Goal: Transaction & Acquisition: Purchase product/service

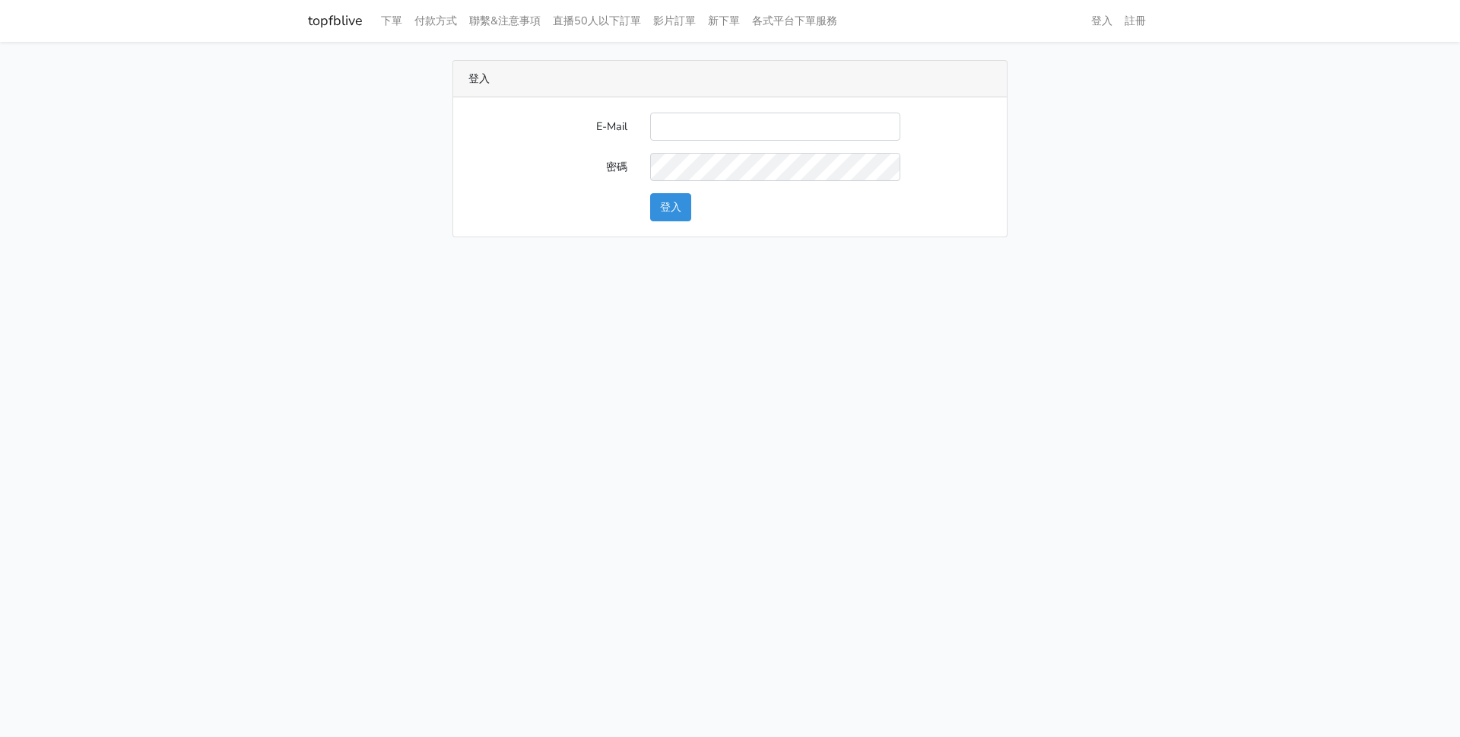
click at [715, 131] on input "E-Mail" at bounding box center [775, 127] width 250 height 28
type input "a0935978391@gmail.com"
click at [650, 193] on button "登入" at bounding box center [670, 207] width 41 height 28
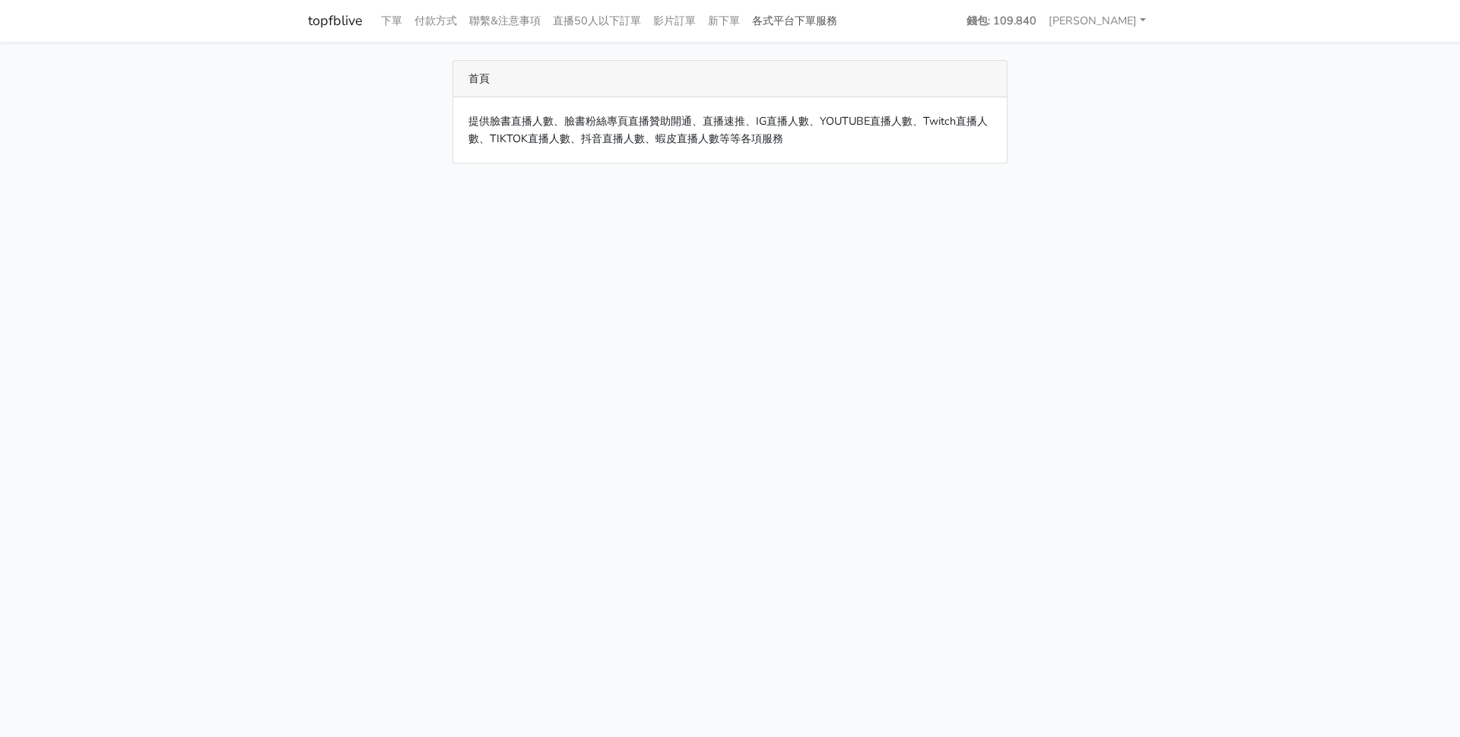
click at [823, 30] on link "各式平台下單服務" at bounding box center [794, 21] width 97 height 30
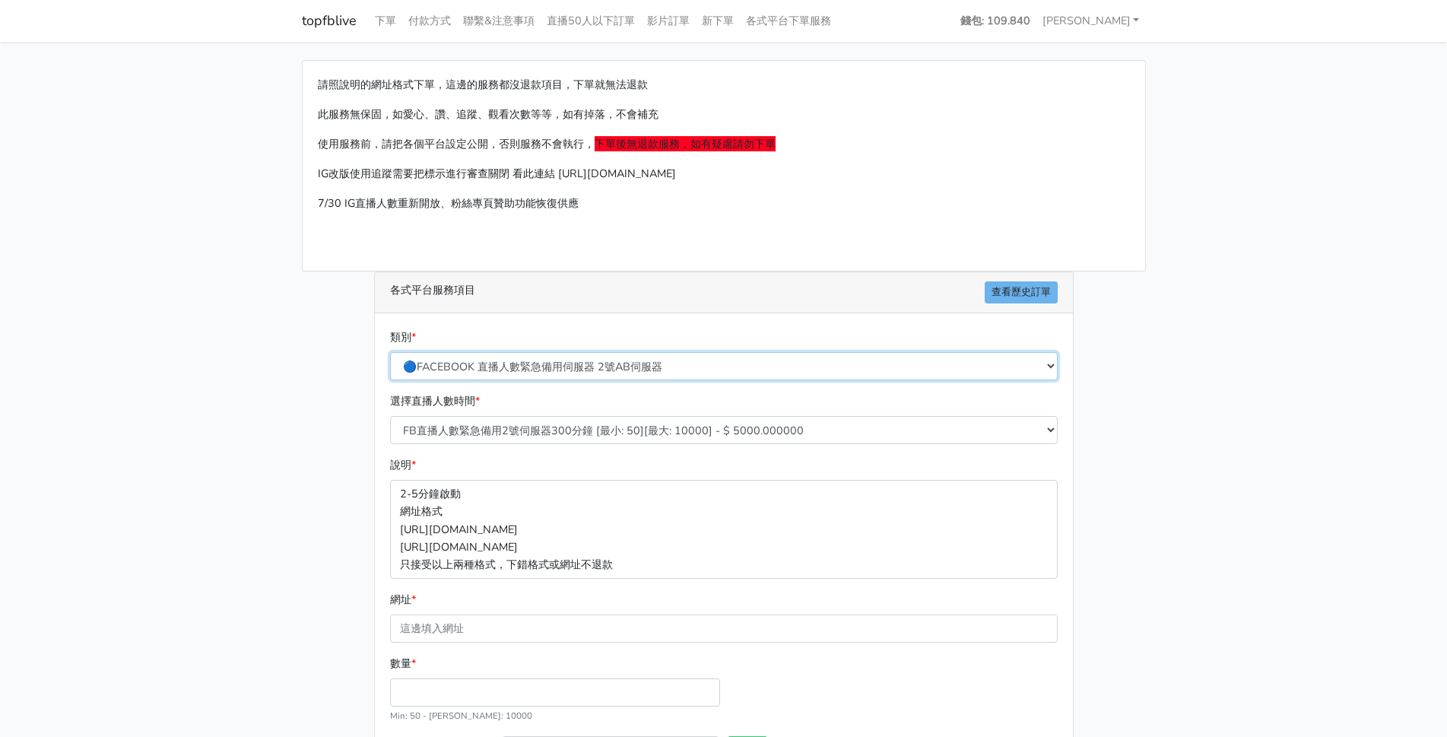
click at [982, 361] on select "🔵FACEBOOK 直播人數緊急備用伺服器 2號AB伺服器 🔵FACEBOOK 網軍專用貼文留言 安全保密 🔵9/30 FACEBOOK 直播人數緩慢進場緩慢…" at bounding box center [724, 366] width 668 height 28
select select "🔵9/30 FACEBOOK 直播人數緩慢進場緩慢退場 台灣獨家"
click at [390, 352] on select "🔵FACEBOOK 直播人數緊急備用伺服器 2號AB伺服器 🔵FACEBOOK 網軍專用貼文留言 安全保密 🔵9/30 FACEBOOK 直播人數緩慢進場緩慢…" at bounding box center [724, 366] width 668 height 28
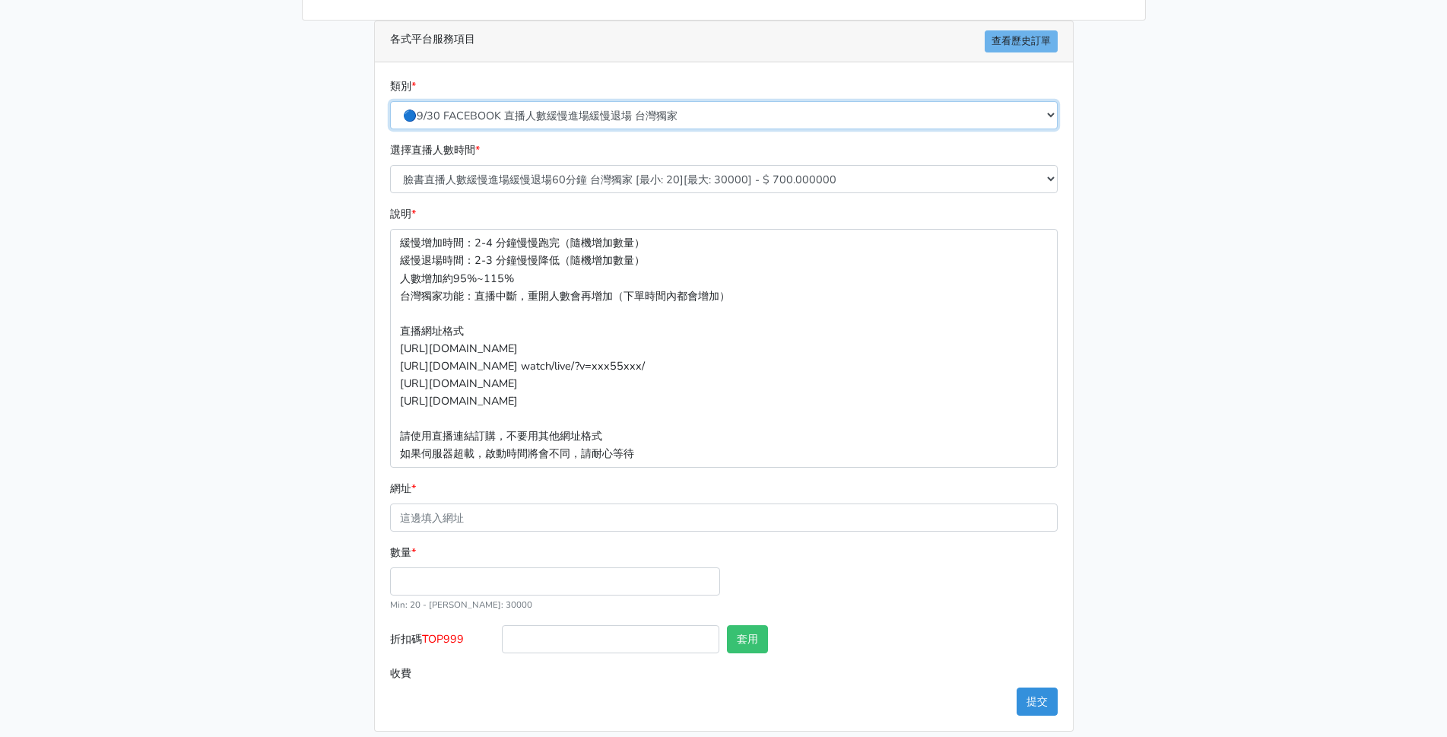
scroll to position [264, 0]
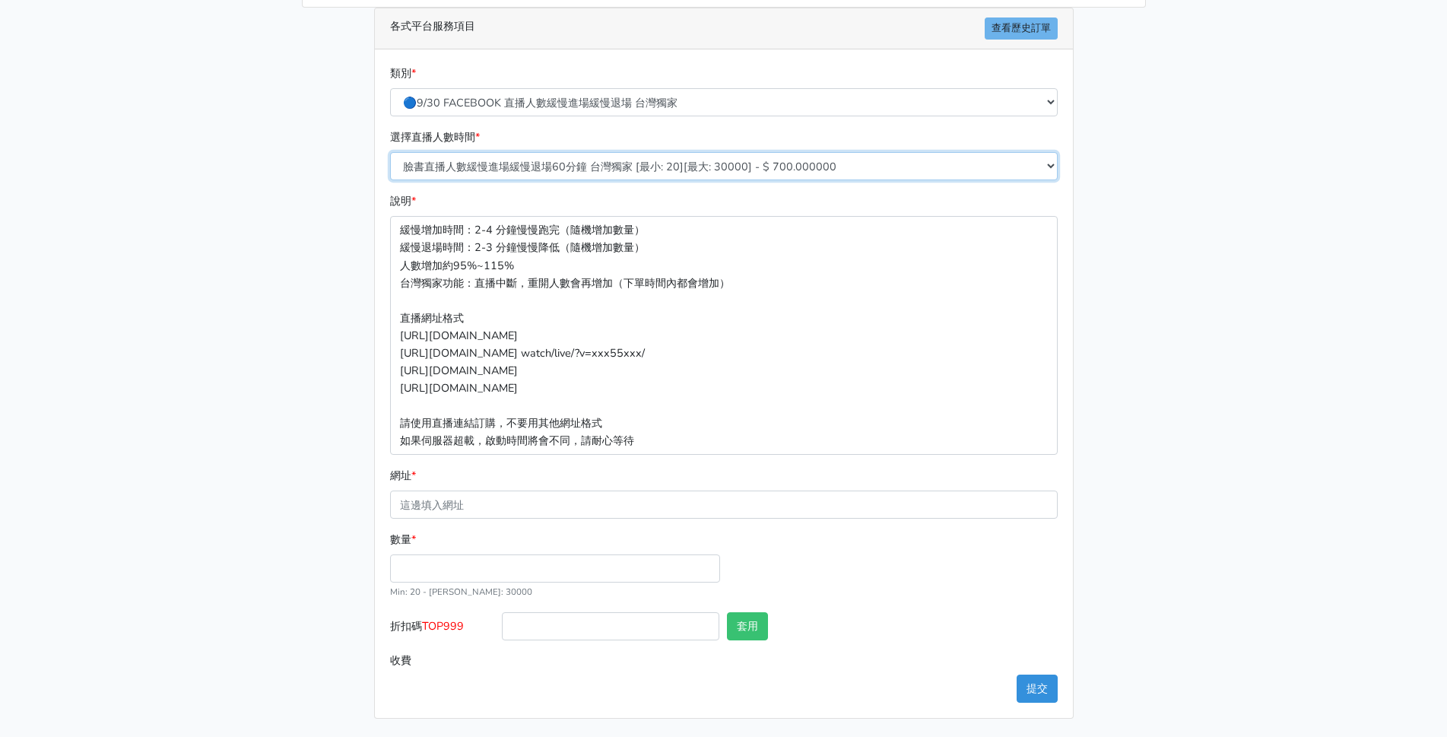
click at [645, 172] on select "臉書直播人數緩慢進場緩慢退場60分鐘 台灣獨家 [最小: 20][最大: 30000] - $ 700.000000 臉書直播人數緩慢進場緩慢退場120分鐘 …" at bounding box center [724, 166] width 668 height 28
click at [390, 152] on select "臉書直播人數緩慢進場緩慢退場60分鐘 台灣獨家 [最小: 20][最大: 30000] - $ 700.000000 臉書直播人數緩慢進場緩慢退場120分鐘 …" at bounding box center [724, 166] width 668 height 28
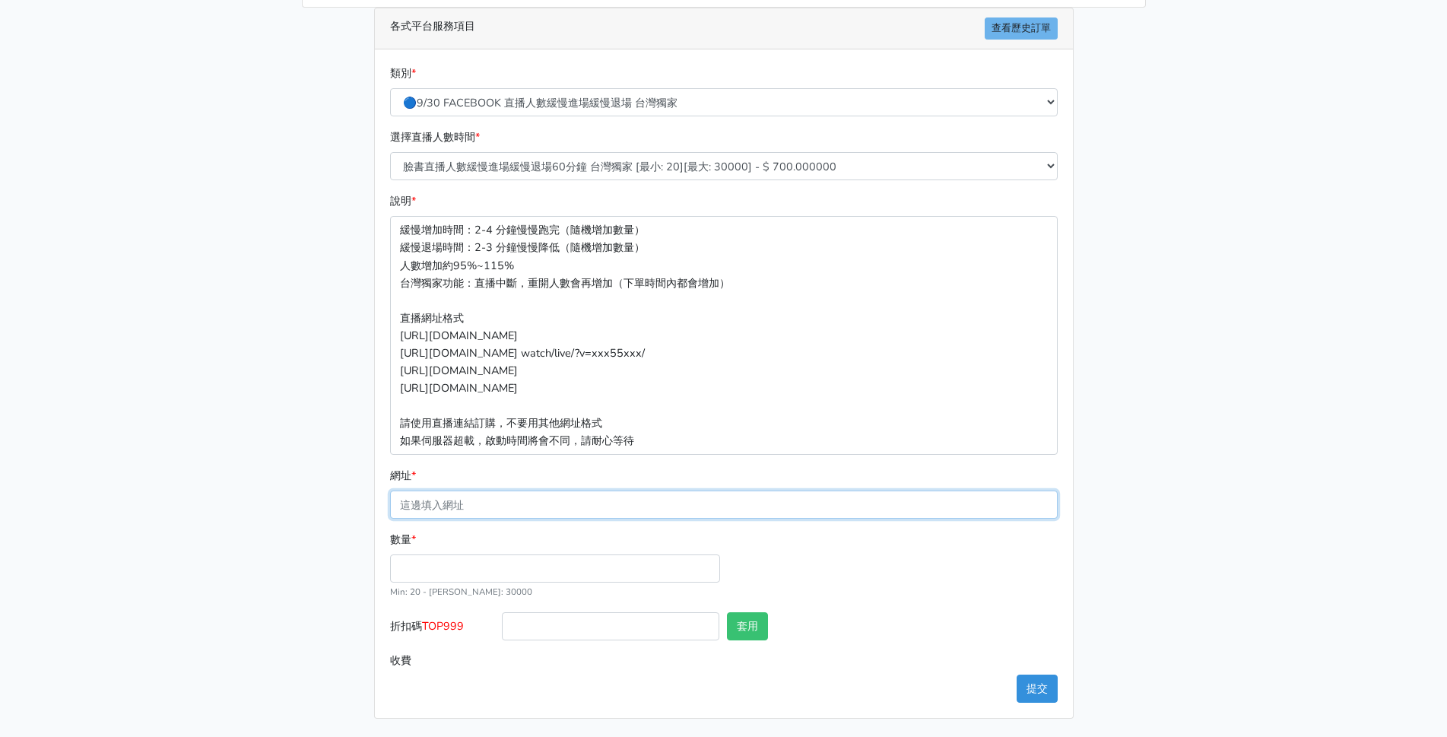
click at [497, 500] on input "網址 *" at bounding box center [724, 505] width 668 height 28
paste input "[URL][DOMAIN_NAME]"
type input "[URL][DOMAIN_NAME]"
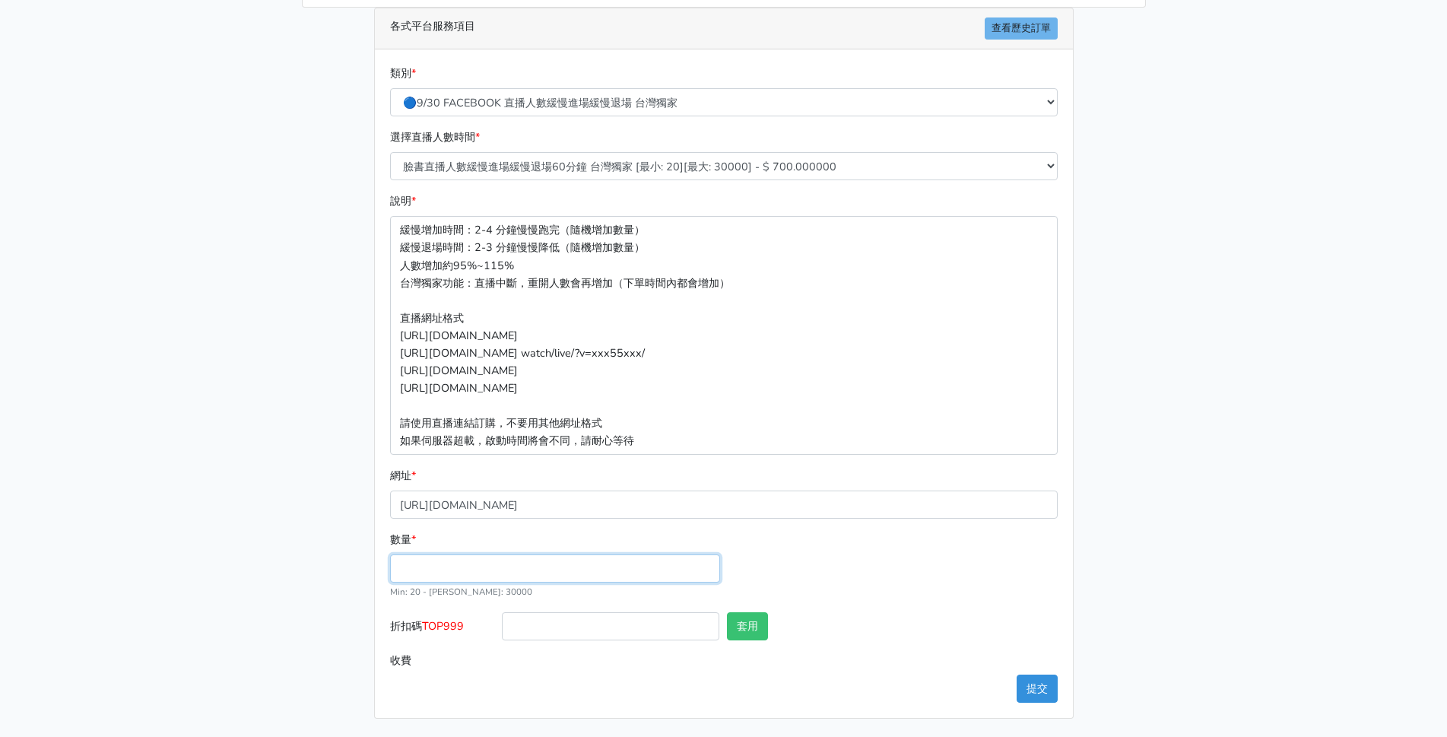
click at [430, 573] on input "數量 *" at bounding box center [555, 568] width 330 height 28
type input "5"
type input "60"
type input "42.000"
drag, startPoint x: 469, startPoint y: 623, endPoint x: 426, endPoint y: 627, distance: 43.6
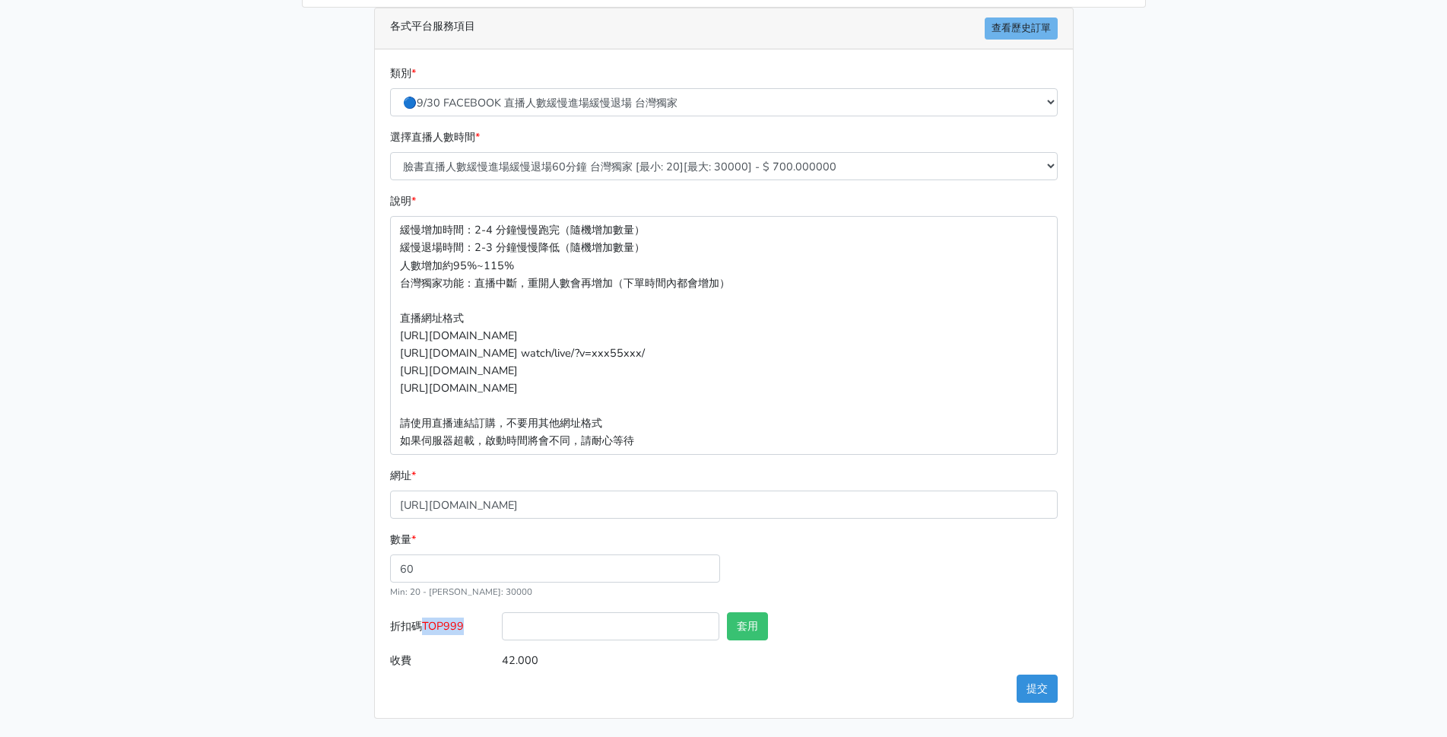
click at [426, 627] on label "折扣碼 TOP999" at bounding box center [442, 629] width 113 height 34
copy span "TOP999"
click at [539, 634] on input "折扣碼 TOP999" at bounding box center [611, 626] width 218 height 28
paste input "TOP999"
type input "TOP999"
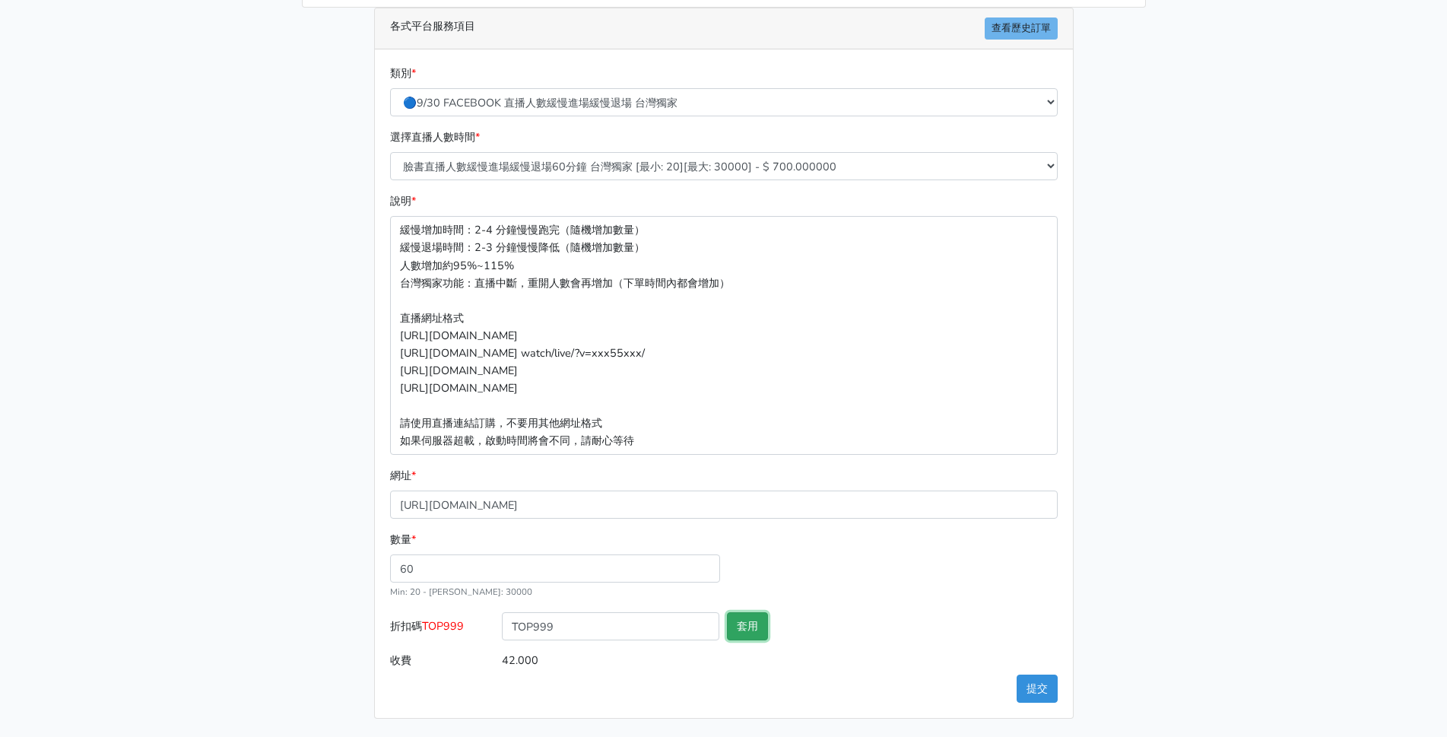
click at [748, 634] on button "套用" at bounding box center [747, 626] width 41 height 28
type input "套用失敗"
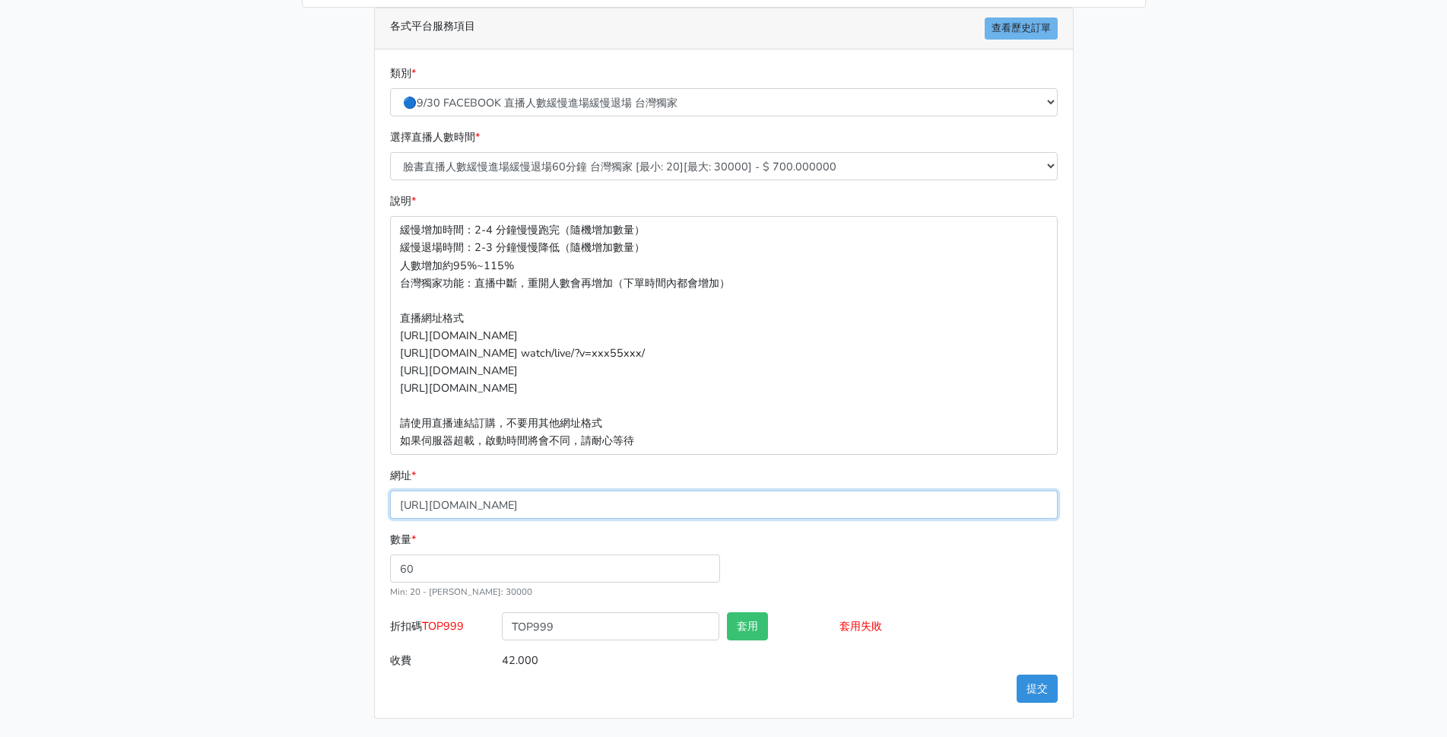
drag, startPoint x: 766, startPoint y: 503, endPoint x: 19, endPoint y: 379, distance: 757.0
click at [0, 381] on main "請照說明的網址格式下單，這邊的服務都沒退款項目，下單就無法退款 此服務無保固，如愛心、讚、追蹤、觀看次數等等，如有掉落，不會補充 使用服務前，請把各個平台設定…" at bounding box center [723, 257] width 1447 height 959
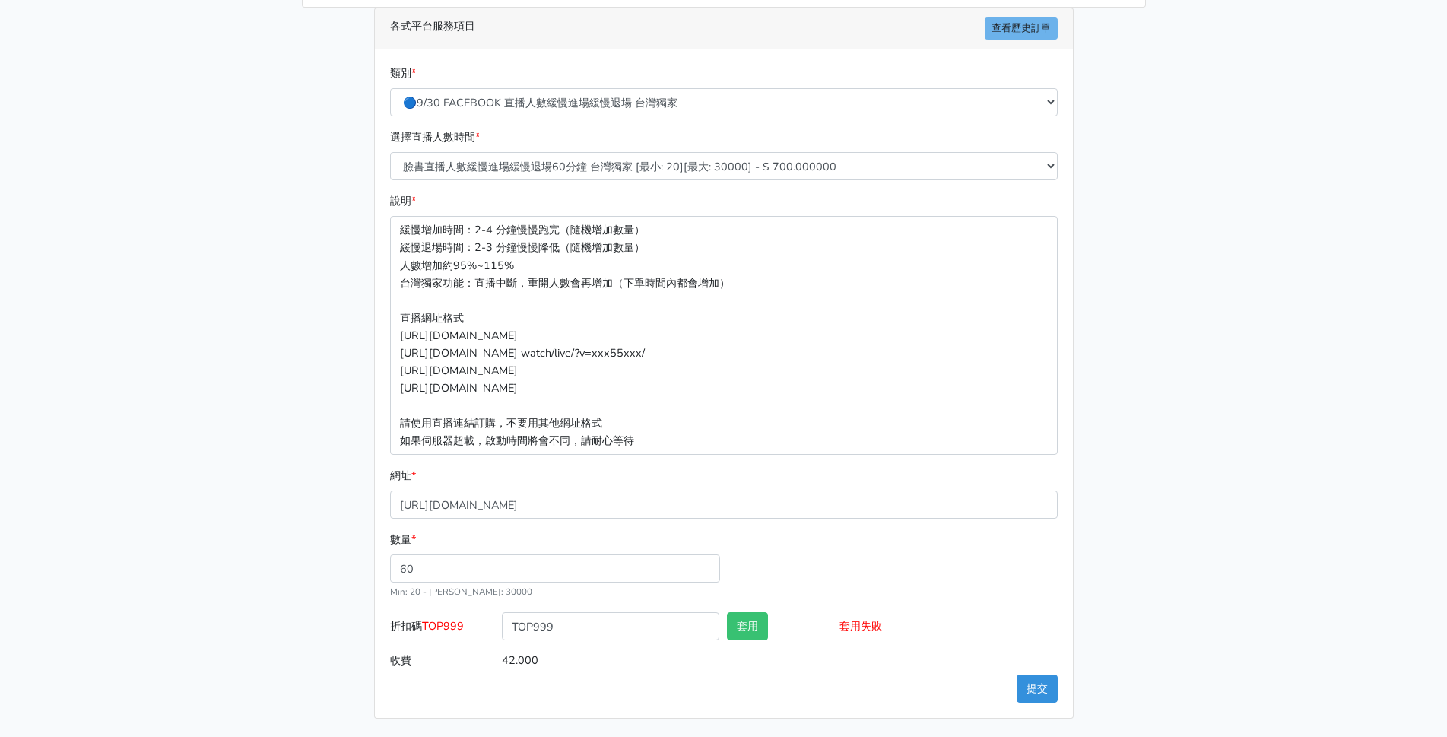
drag, startPoint x: 1191, startPoint y: 468, endPoint x: 1208, endPoint y: 522, distance: 56.8
click at [1194, 483] on main "請照說明的網址格式下單，這邊的服務都沒退款項目，下單就無法退款 此服務無保固，如愛心、讚、追蹤、觀看次數等等，如有掉落，不會補充 使用服務前，請把各個平台設定…" at bounding box center [723, 257] width 1447 height 959
click at [1209, 526] on main "請照說明的網址格式下單，這邊的服務都沒退款項目，下單就無法退款 此服務無保固，如愛心、讚、追蹤、觀看次數等等，如有掉落，不會補充 使用服務前，請把各個平台設定…" at bounding box center [723, 257] width 1447 height 959
click at [1048, 687] on button "提交" at bounding box center [1037, 689] width 41 height 28
